Goal: Obtain resource: Obtain resource

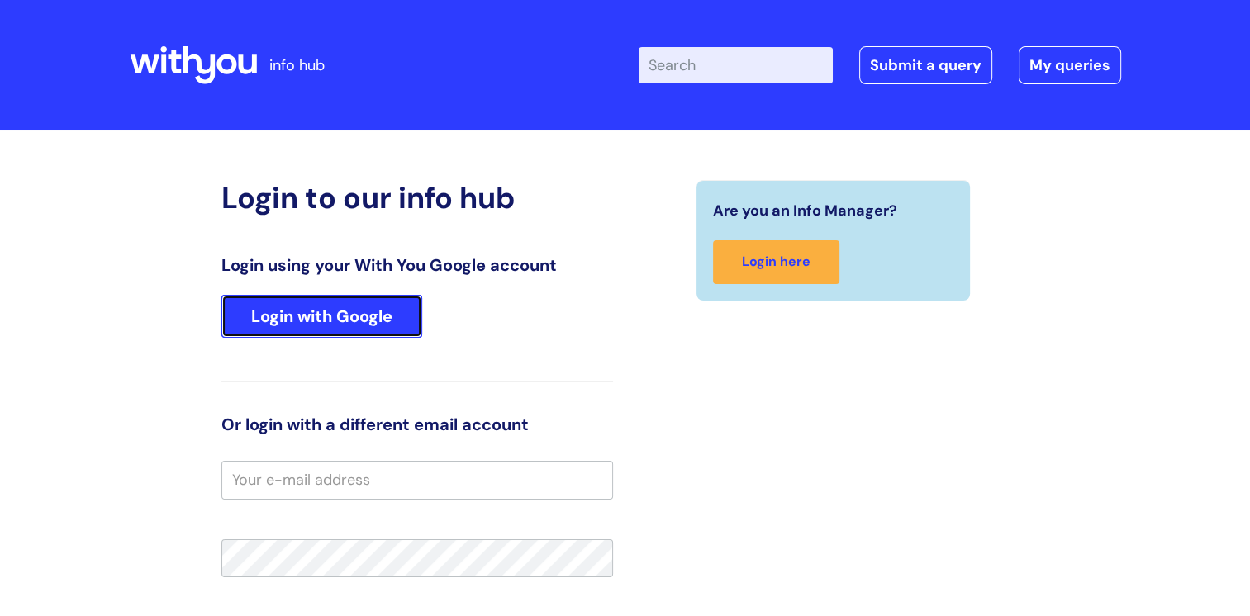
click at [378, 322] on link "Login with Google" at bounding box center [321, 316] width 201 height 43
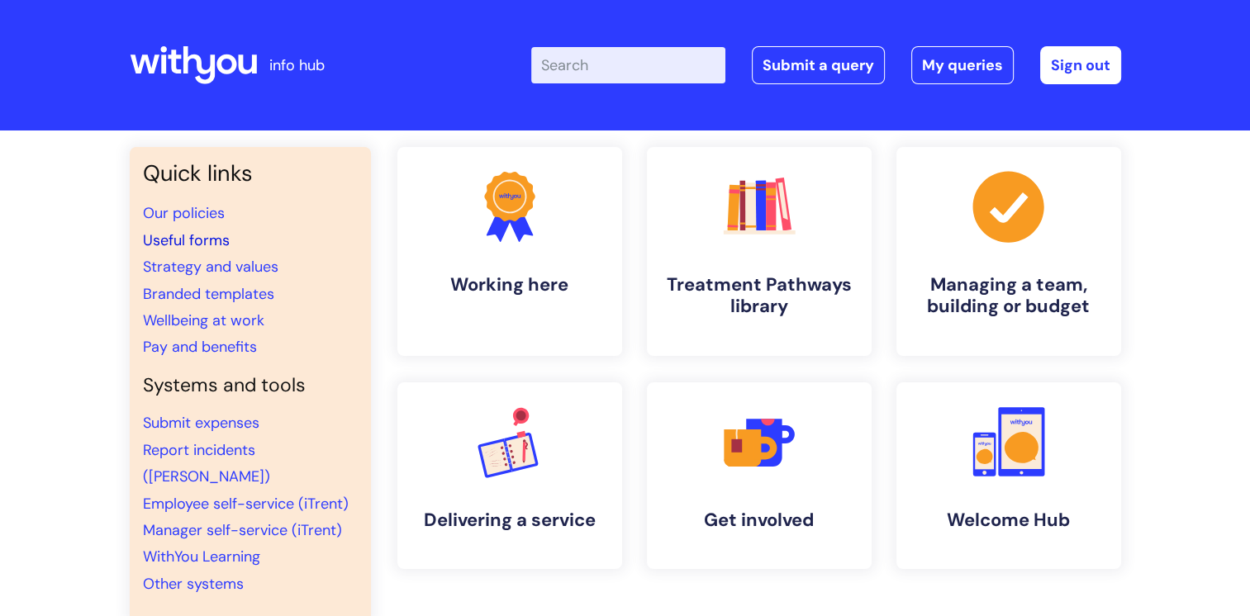
click at [169, 235] on link "Useful forms" at bounding box center [186, 241] width 87 height 20
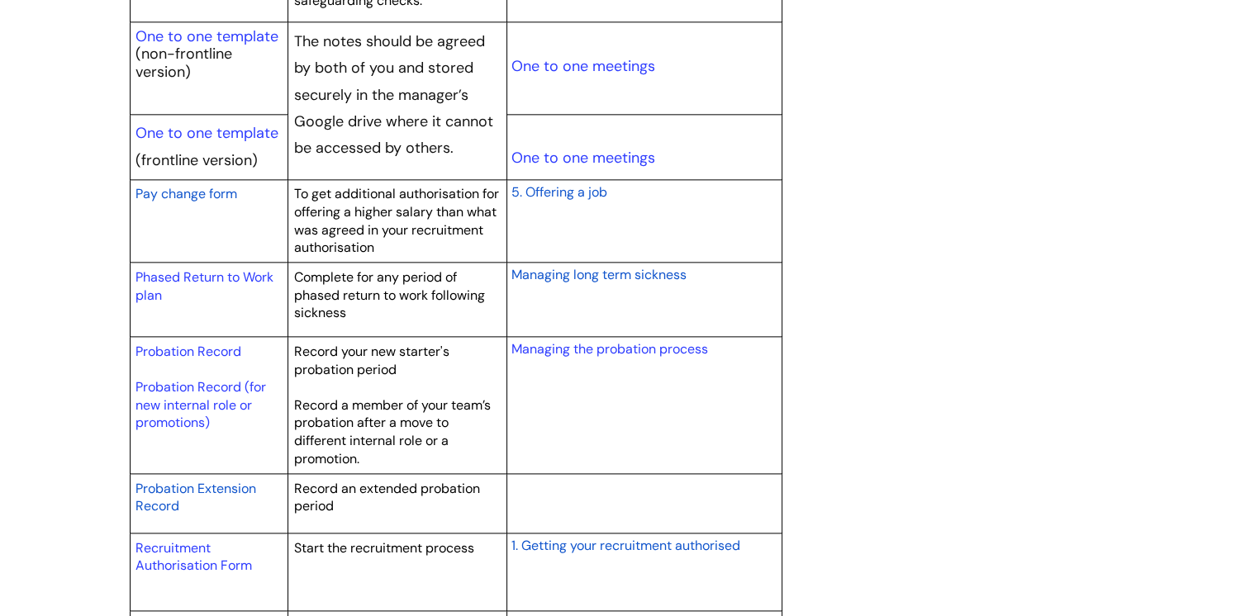
scroll to position [2078, 0]
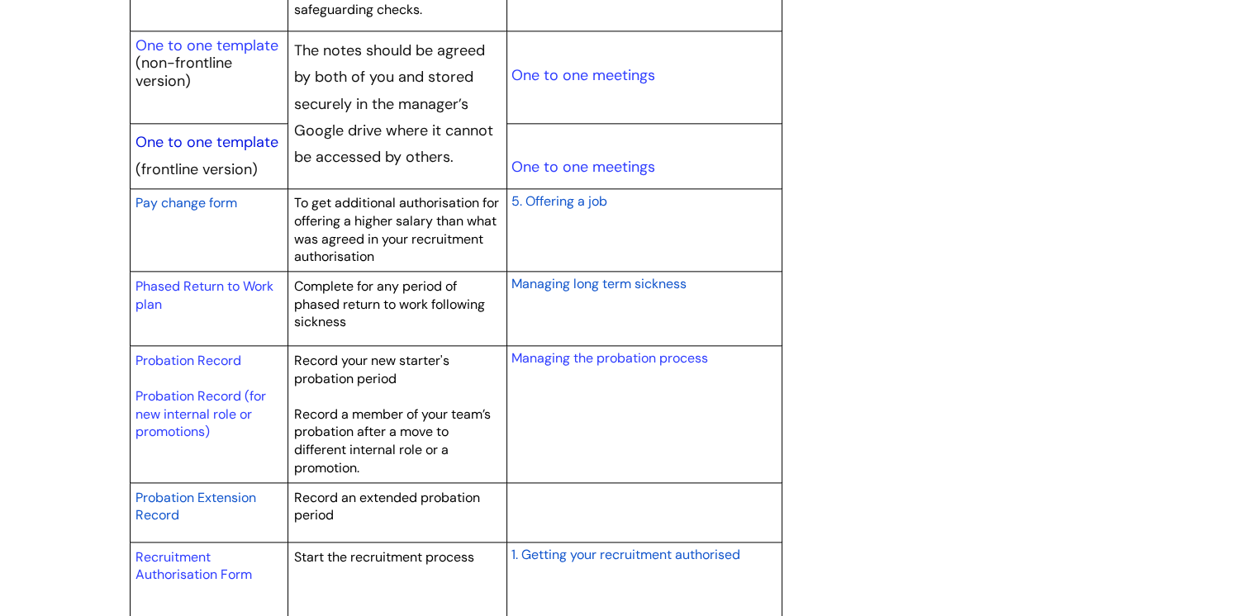
click at [178, 138] on link "One to one template" at bounding box center [207, 142] width 143 height 20
